Goal: Information Seeking & Learning: Learn about a topic

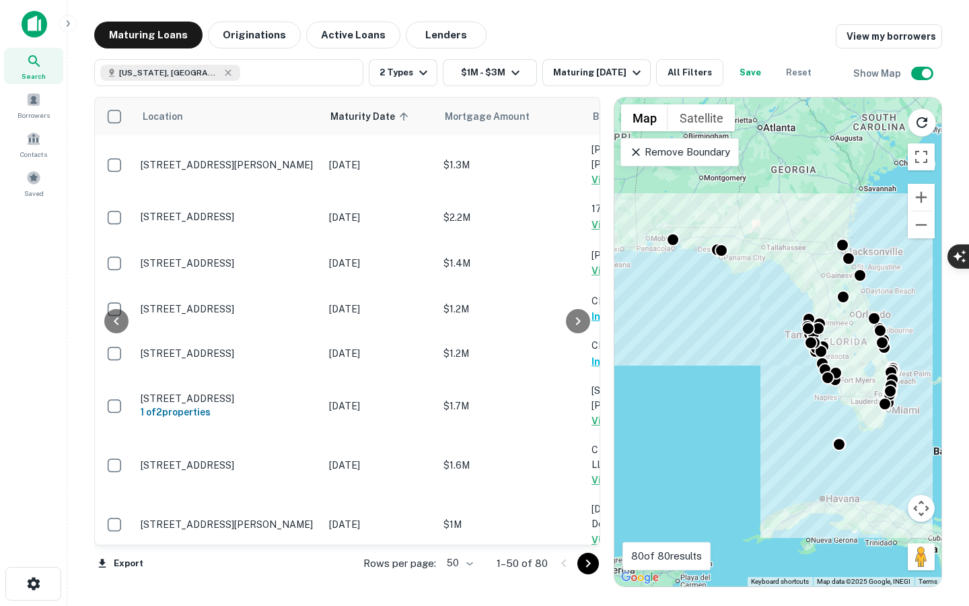
scroll to position [1138, 198]
